Goal: Information Seeking & Learning: Learn about a topic

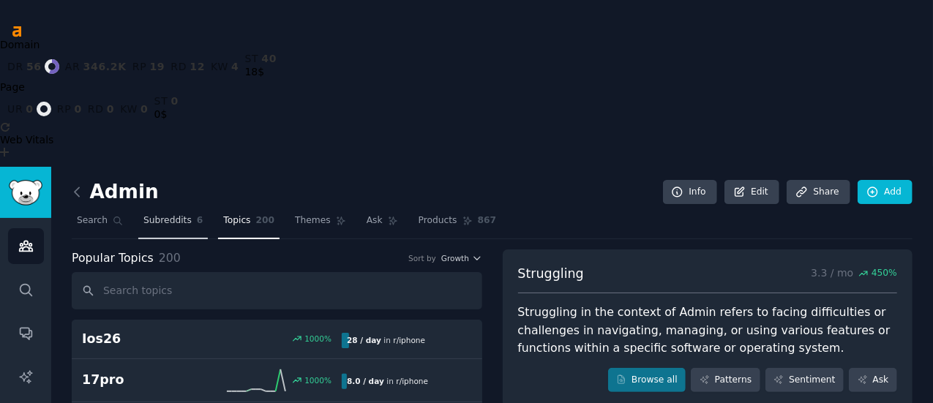
click at [173, 214] on span "Subreddits" at bounding box center [167, 220] width 48 height 13
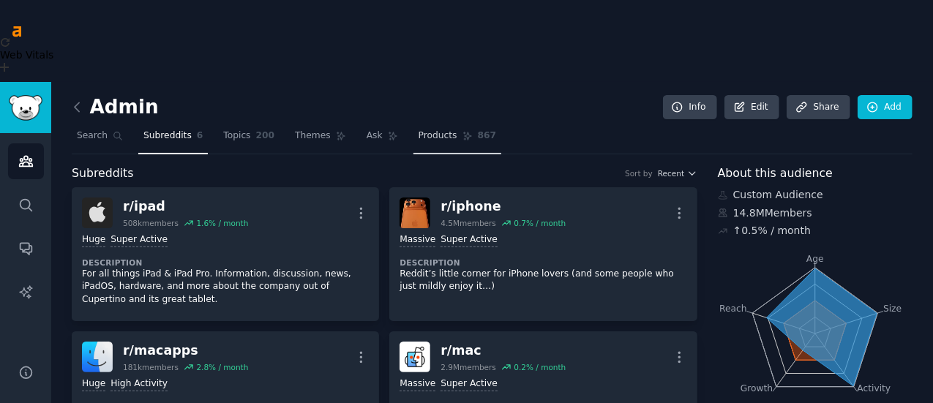
click at [419, 130] on span "Products" at bounding box center [438, 136] width 39 height 13
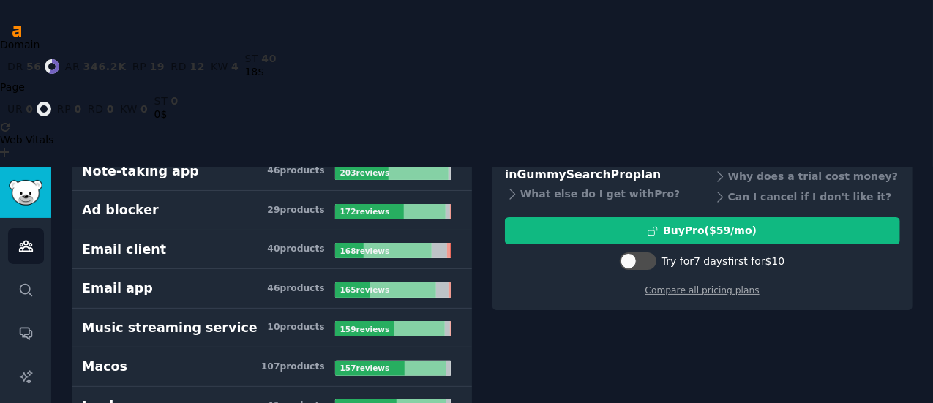
scroll to position [146, 0]
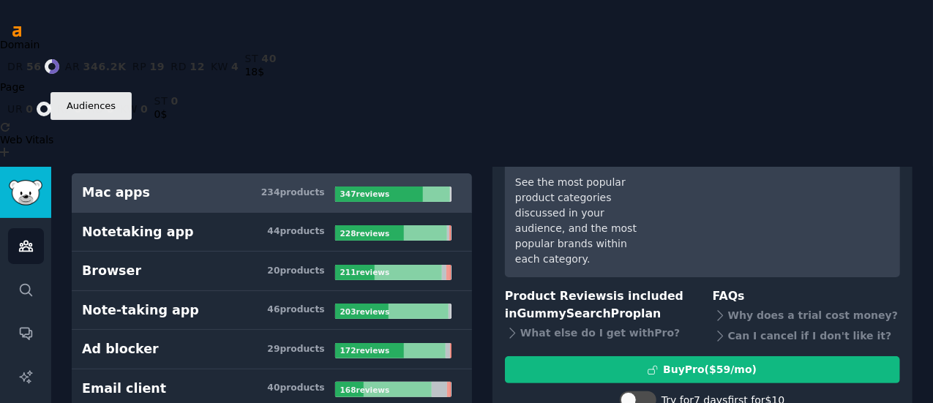
click at [39, 228] on link "Audiences" at bounding box center [26, 246] width 36 height 36
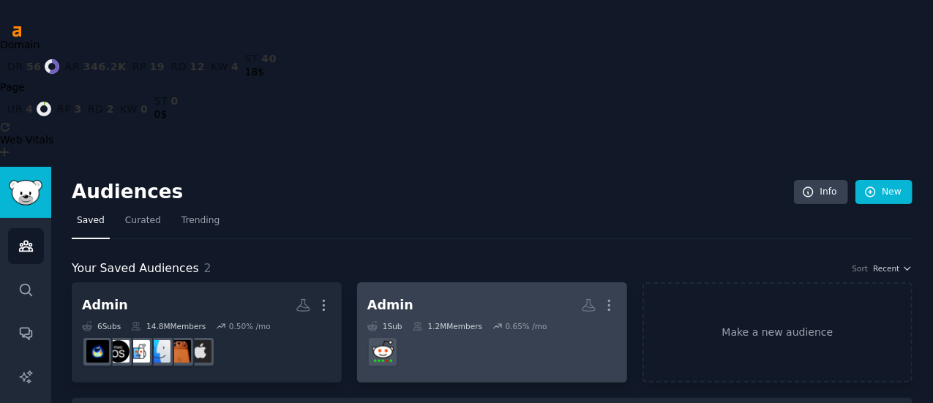
click at [378, 332] on dd "r/sysadmin" at bounding box center [492, 352] width 250 height 41
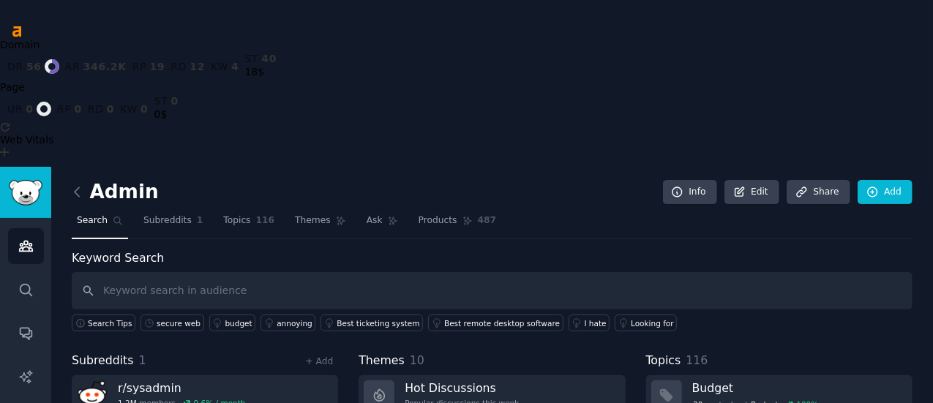
drag, startPoint x: 299, startPoint y: 252, endPoint x: 263, endPoint y: 290, distance: 51.3
click at [197, 214] on span "1" at bounding box center [200, 220] width 7 height 13
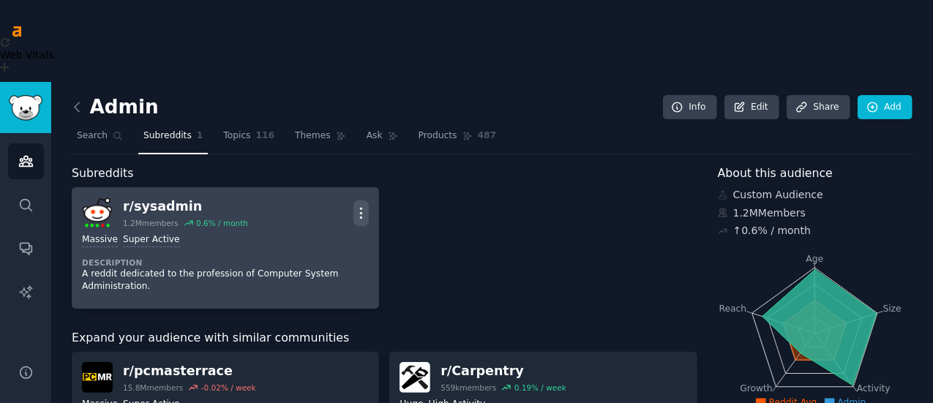
click at [353, 206] on icon "button" at bounding box center [360, 213] width 15 height 15
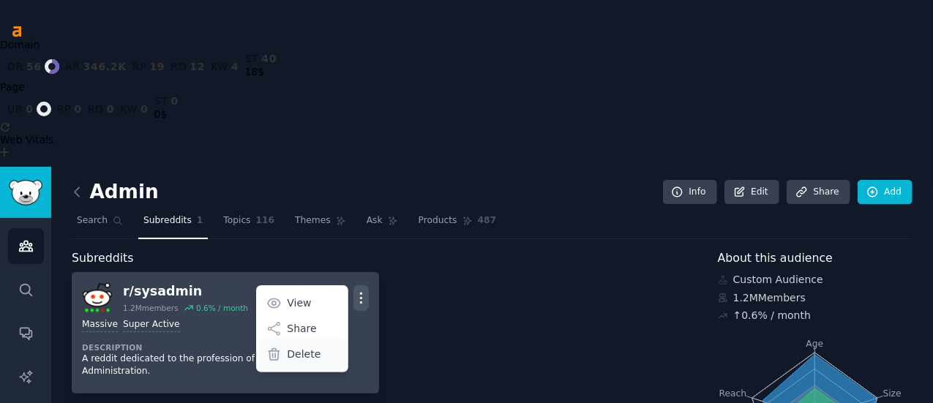
click at [287, 347] on p "Delete" at bounding box center [304, 354] width 34 height 15
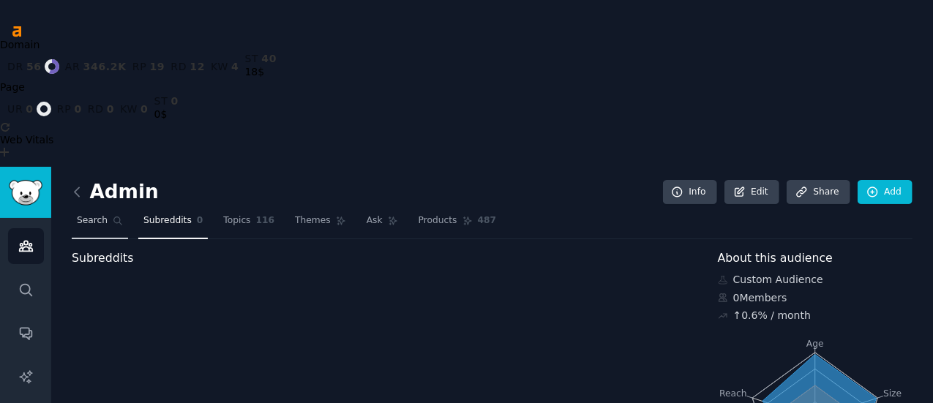
click at [117, 216] on icon at bounding box center [118, 221] width 10 height 10
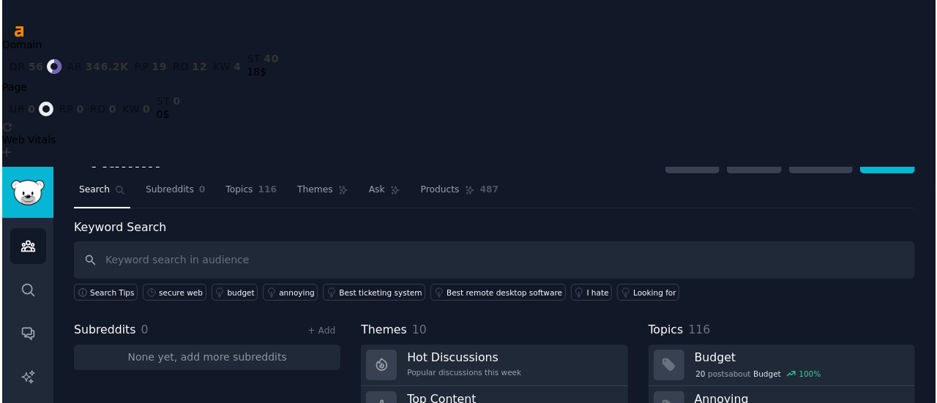
scroll to position [73, 0]
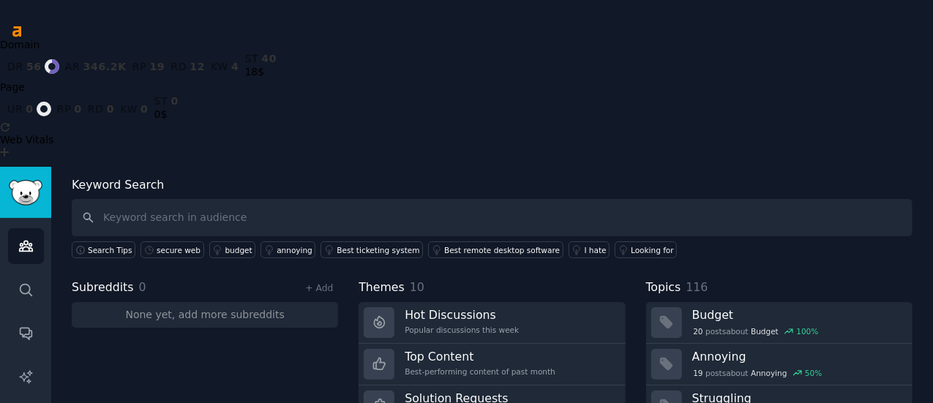
click at [267, 199] on input "text" at bounding box center [492, 217] width 841 height 37
type input "web filtering"
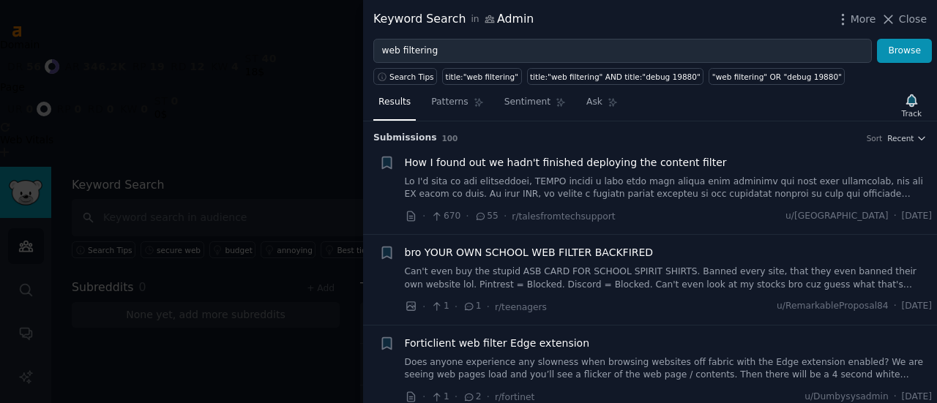
click at [703, 194] on link at bounding box center [669, 189] width 528 height 26
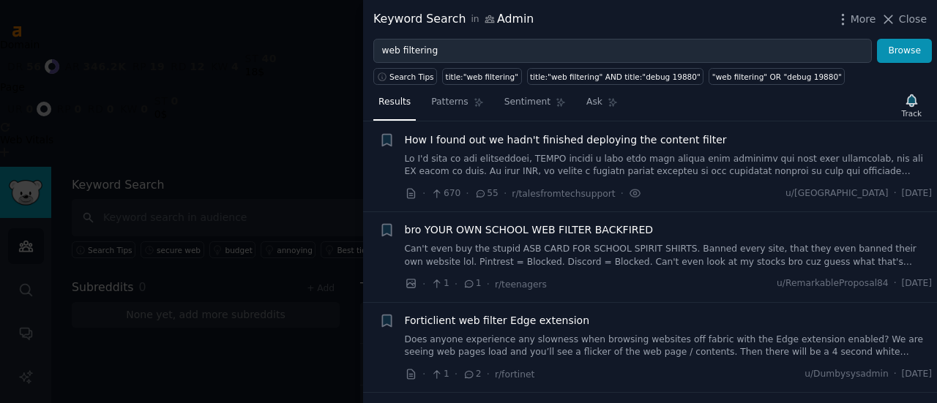
click at [658, 249] on link "Can't even buy the stupid ASB CARD FOR SCHOOL SPIRIT SHIRTS. Banned every site,…" at bounding box center [669, 256] width 528 height 26
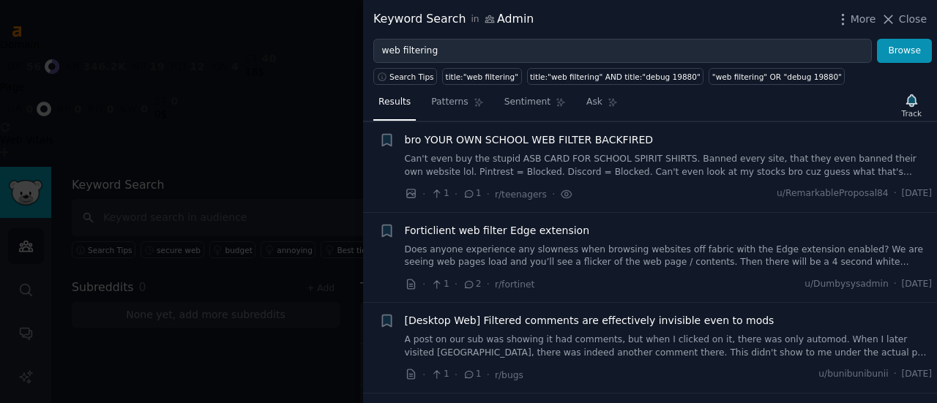
click at [565, 173] on link "Can't even buy the stupid ASB CARD FOR SCHOOL SPIRIT SHIRTS. Banned every site,…" at bounding box center [669, 166] width 528 height 26
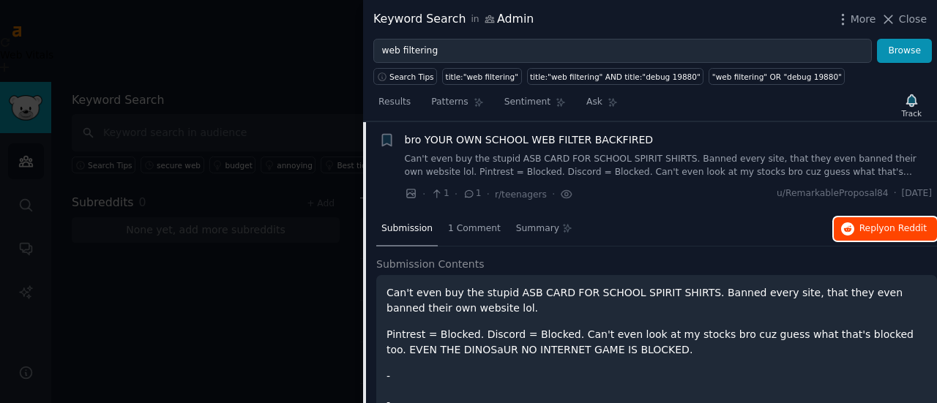
click at [894, 223] on span "on Reddit" at bounding box center [905, 228] width 42 height 10
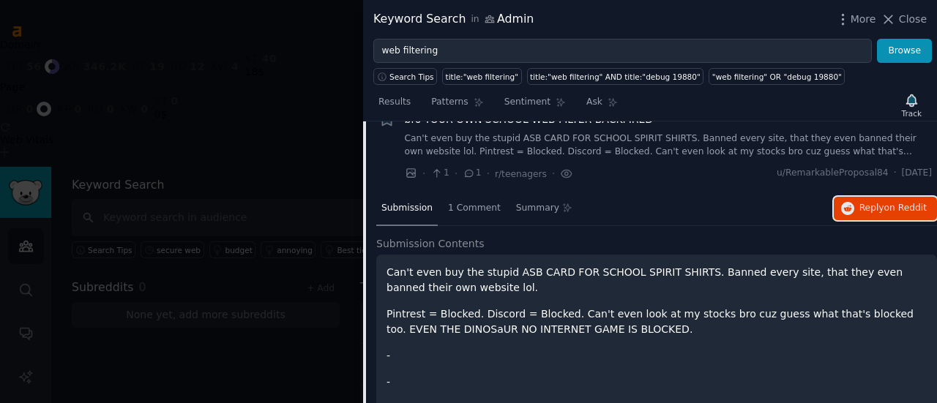
scroll to position [113, 0]
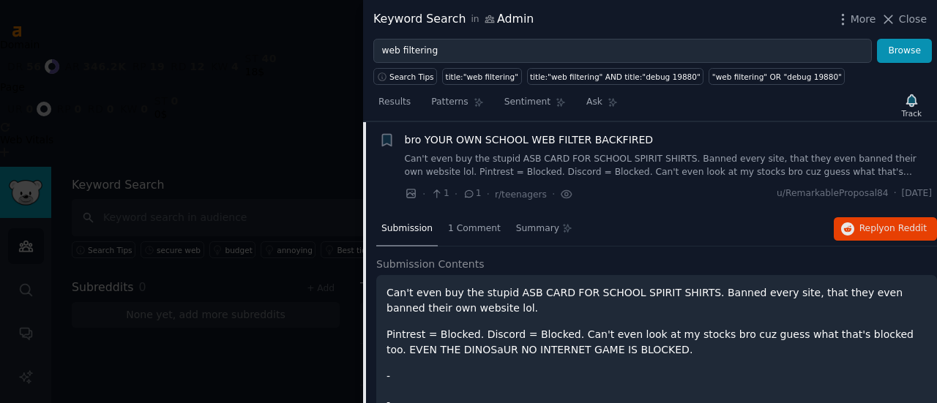
click at [757, 169] on link "Can't even buy the stupid ASB CARD FOR SCHOOL SPIRIT SHIRTS. Banned every site,…" at bounding box center [669, 166] width 528 height 26
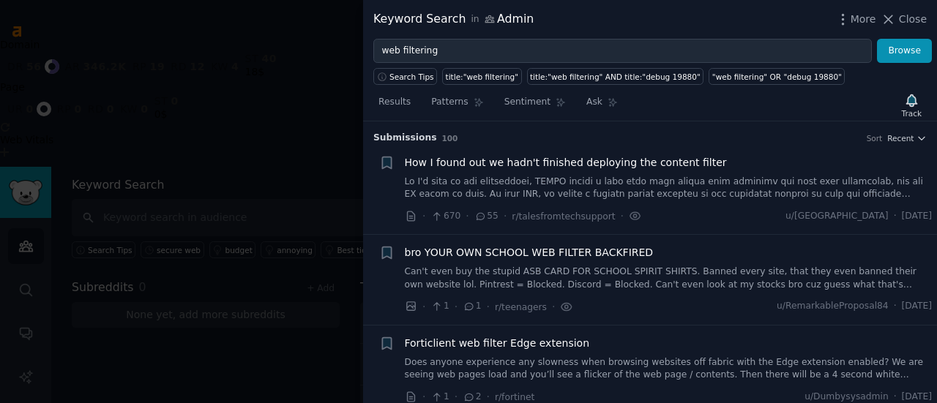
drag, startPoint x: 615, startPoint y: 169, endPoint x: 624, endPoint y: 174, distance: 10.2
click at [615, 169] on div "How I found out we hadn't finished deploying the content filter" at bounding box center [669, 178] width 528 height 46
click at [703, 194] on link at bounding box center [669, 189] width 528 height 26
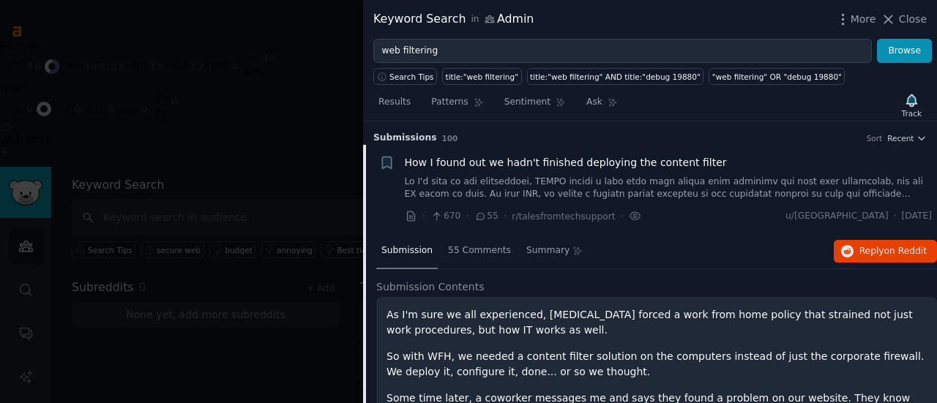
scroll to position [23, 0]
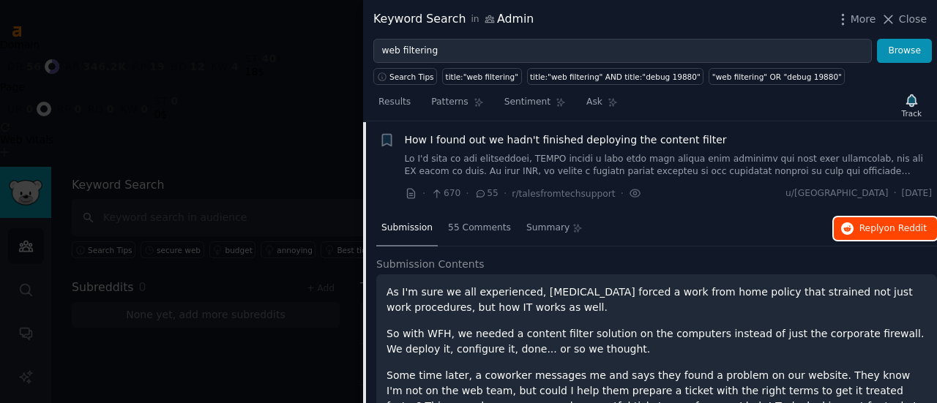
click at [867, 223] on span "Reply on Reddit" at bounding box center [892, 228] width 67 height 13
click at [581, 174] on link at bounding box center [669, 166] width 528 height 26
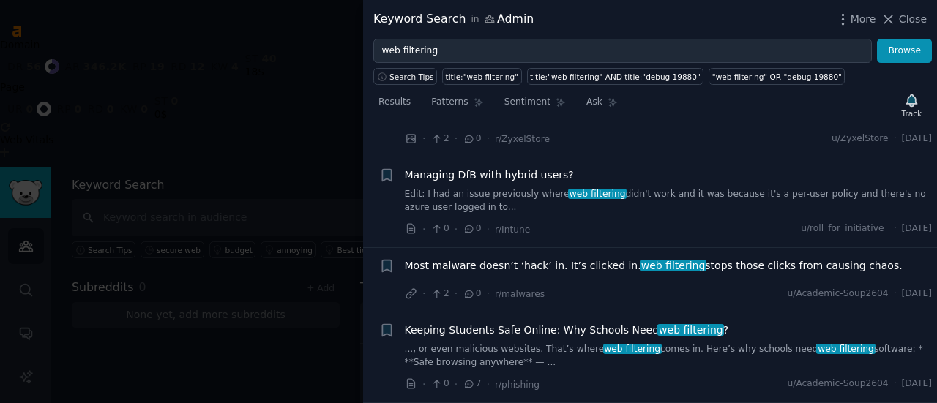
scroll to position [462, 0]
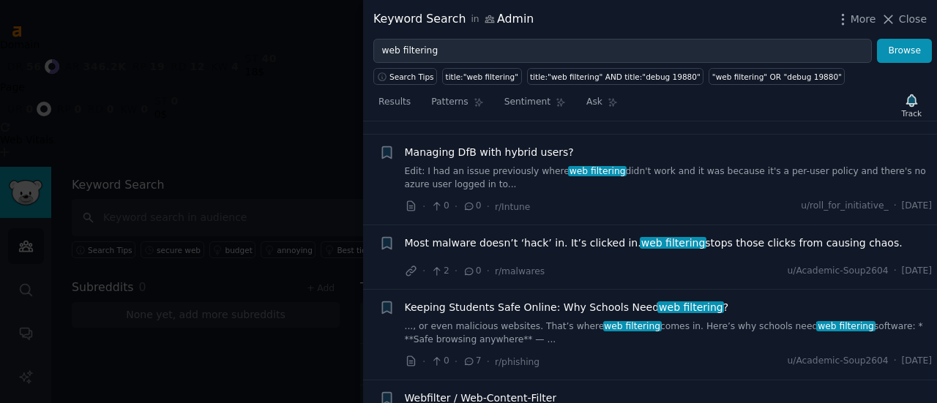
click at [566, 251] on div "Most malware doesn’t ‘hack’ in. It’s clicked in. web filtering stops those clic…" at bounding box center [669, 246] width 528 height 20
click at [599, 242] on span "Most malware doesn’t ‘hack’ in. It’s clicked in. web filtering stops those clic…" at bounding box center [654, 243] width 498 height 15
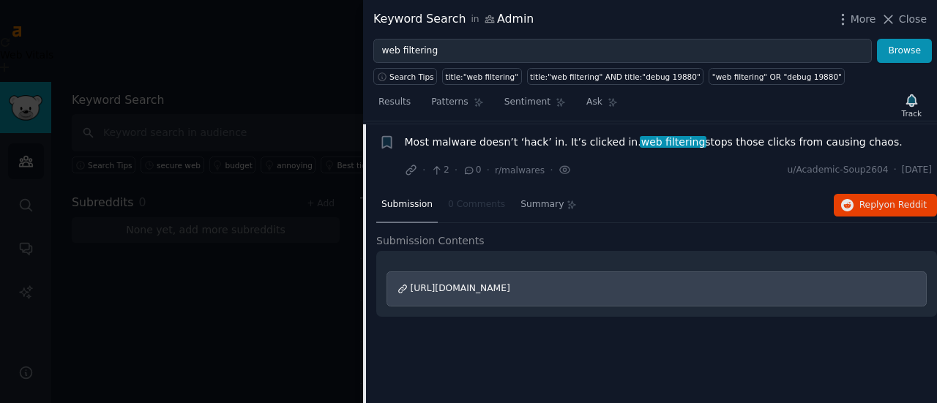
scroll to position [564, 0]
click at [707, 153] on div "Most malware doesn’t ‘hack’ in. It’s clicked in. web filtering stops those clic…" at bounding box center [669, 156] width 528 height 44
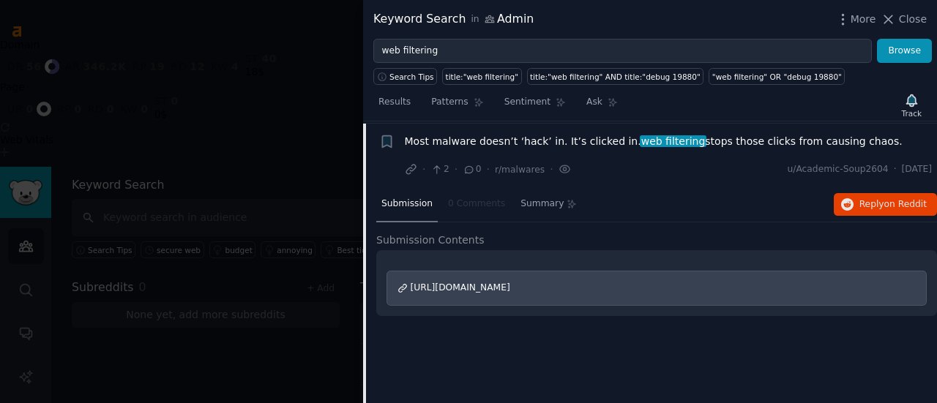
click at [537, 143] on span "Most malware doesn’t ‘hack’ in. It’s clicked in. web filtering stops those clic…" at bounding box center [654, 141] width 498 height 15
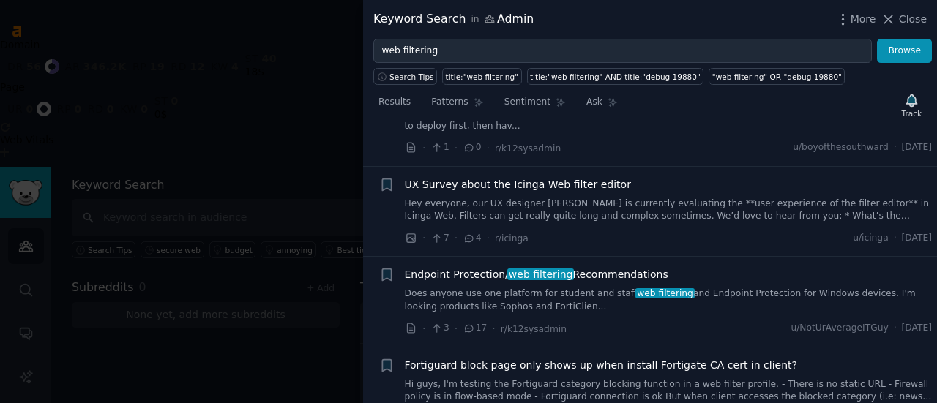
scroll to position [929, 0]
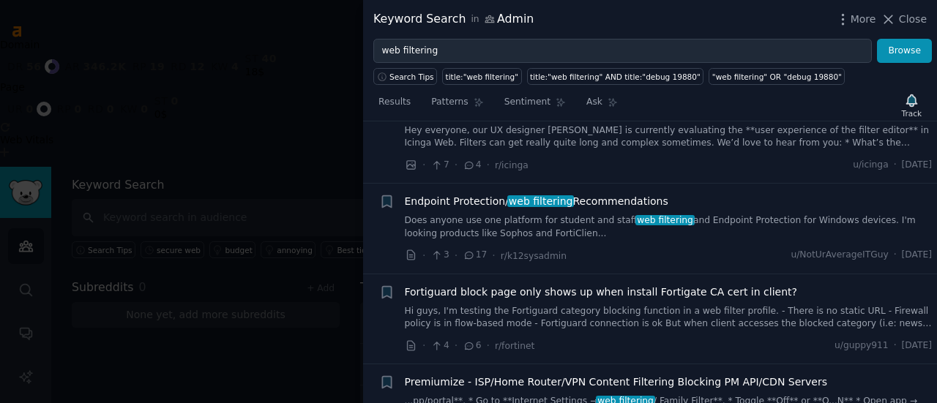
click at [570, 214] on link "Does anyone use one platform for student and staff web filtering and Endpoint P…" at bounding box center [669, 227] width 528 height 26
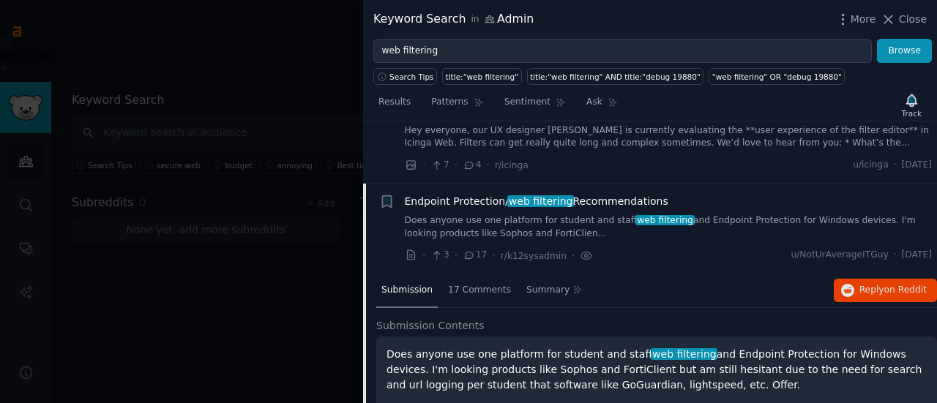
scroll to position [976, 0]
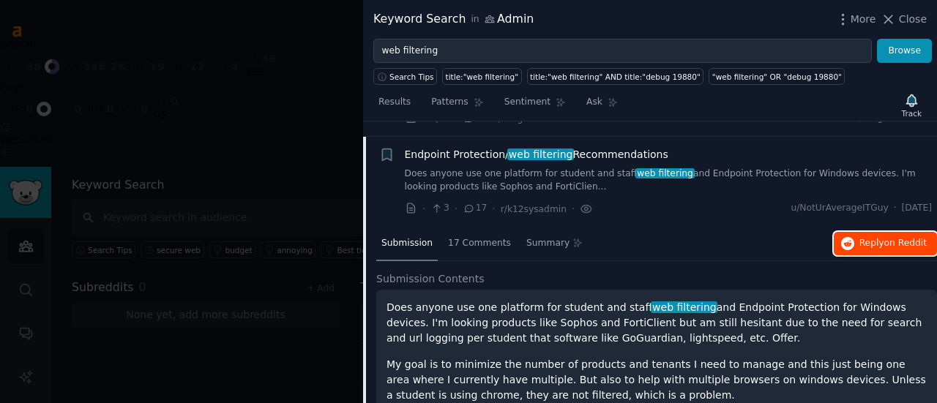
click at [874, 237] on span "Reply on Reddit" at bounding box center [892, 243] width 67 height 13
click at [569, 168] on link "Does anyone use one platform for student and staff web filtering and Endpoint P…" at bounding box center [669, 181] width 528 height 26
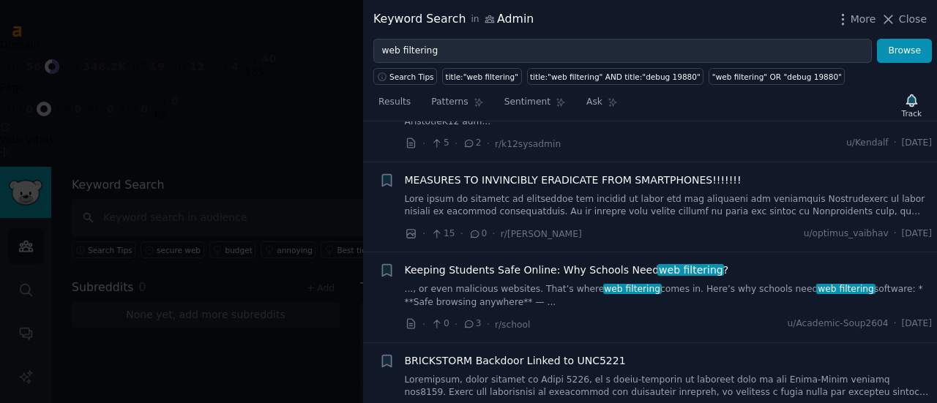
scroll to position [1928, 0]
